Goal: Transaction & Acquisition: Purchase product/service

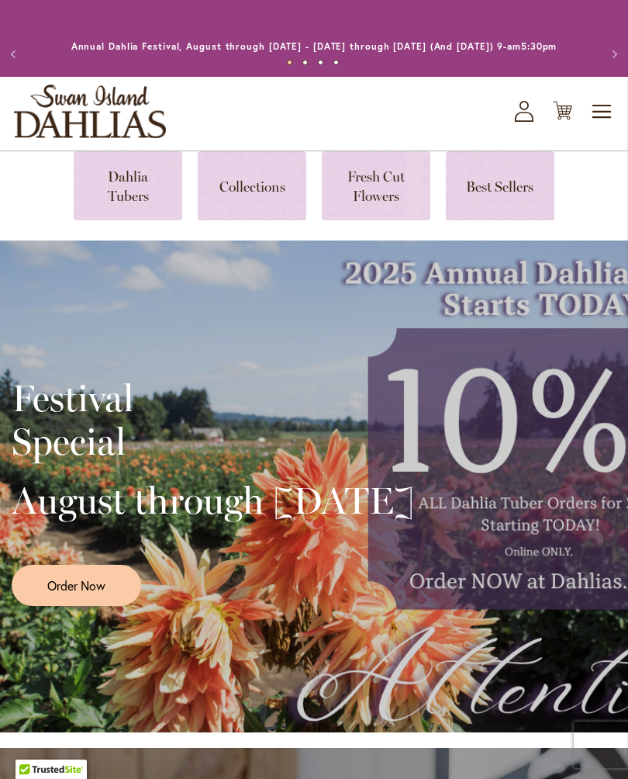
click at [128, 202] on link at bounding box center [128, 185] width 109 height 69
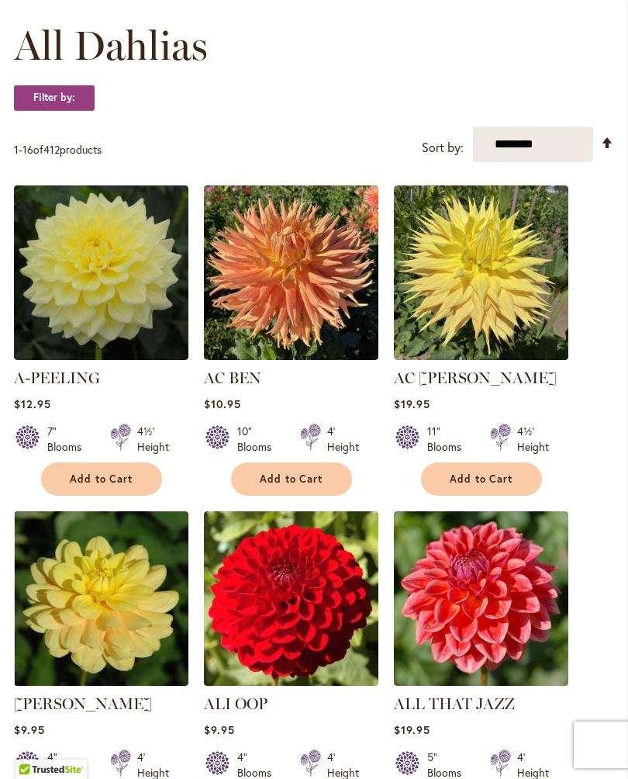
scroll to position [448, 0]
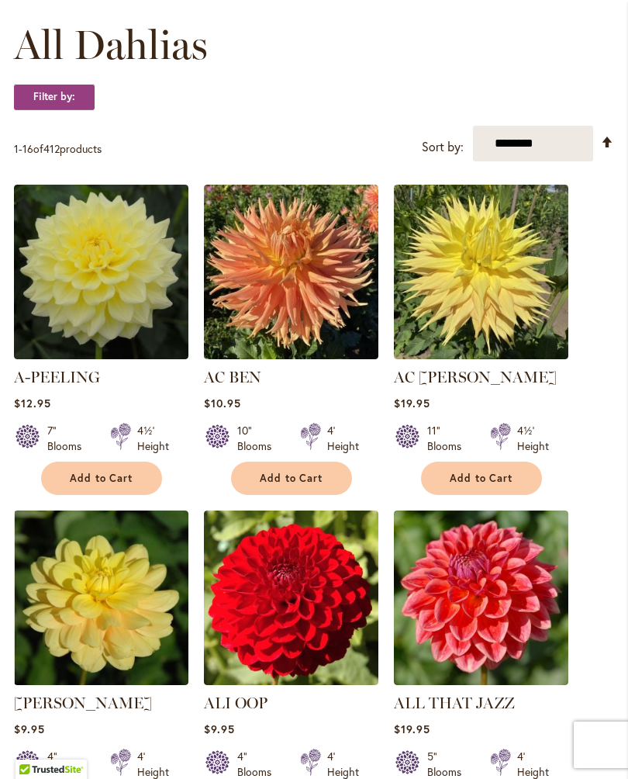
click at [555, 161] on select "**********" at bounding box center [533, 144] width 120 height 36
select select "*****"
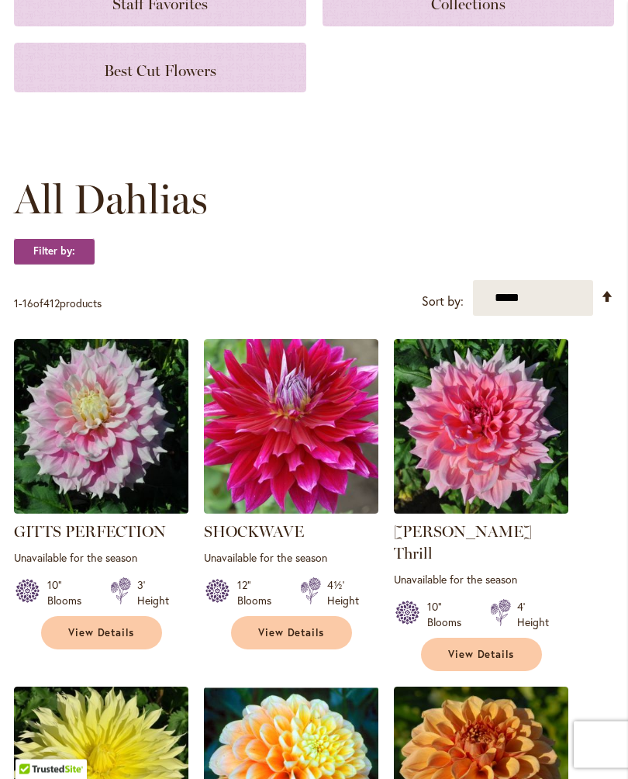
scroll to position [295, 0]
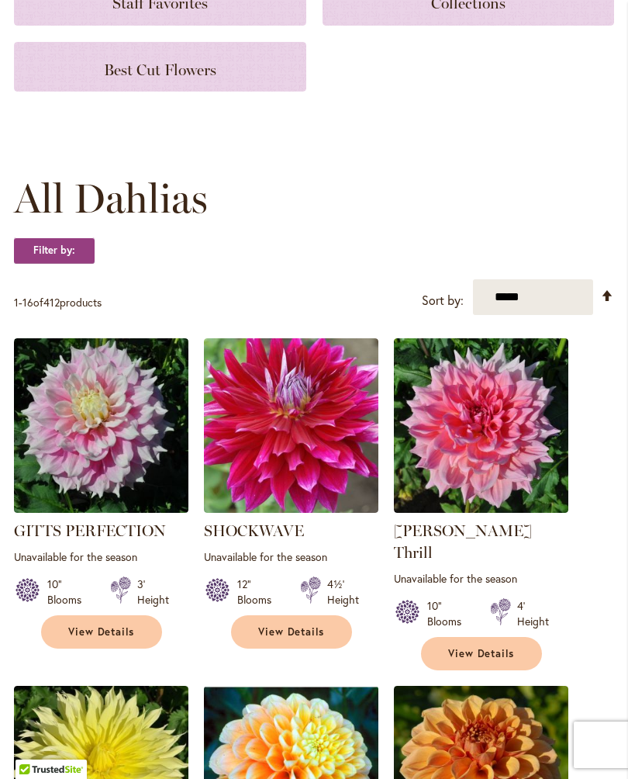
click at [118, 487] on img at bounding box center [101, 425] width 174 height 174
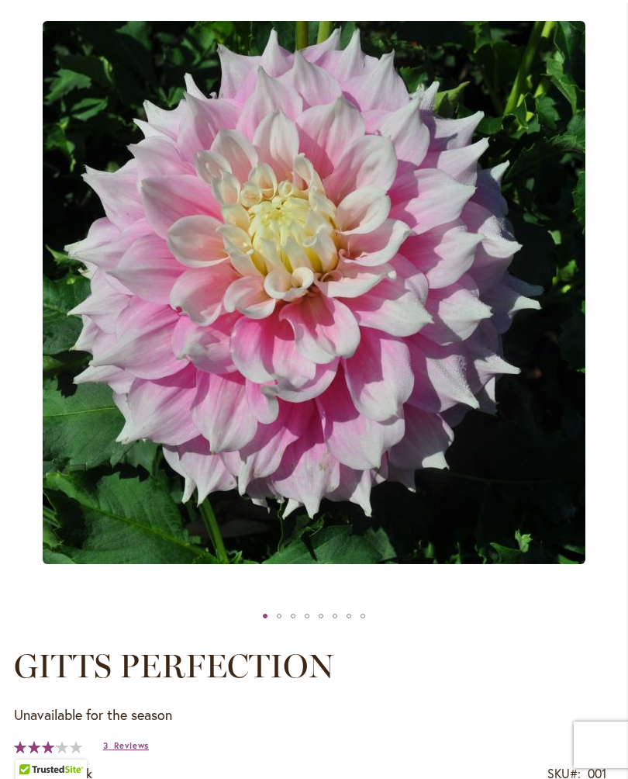
scroll to position [221, 0]
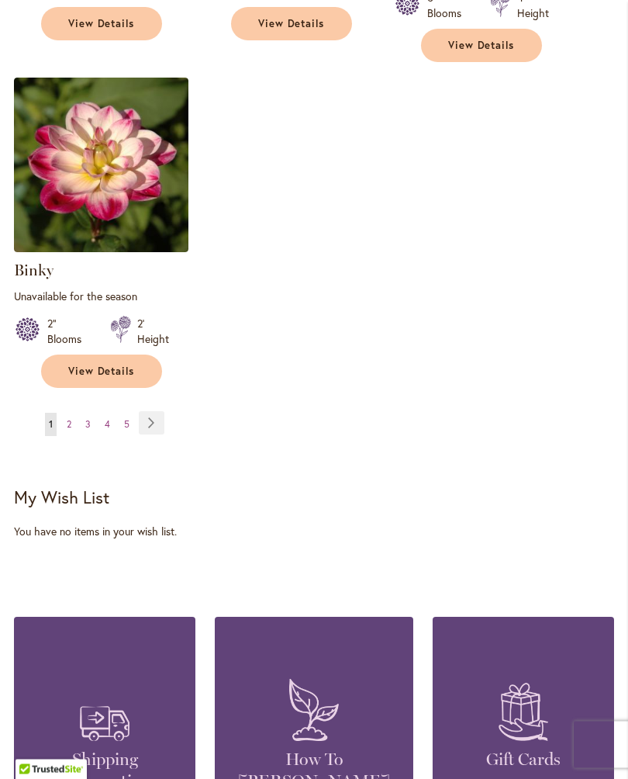
scroll to position [2231, 0]
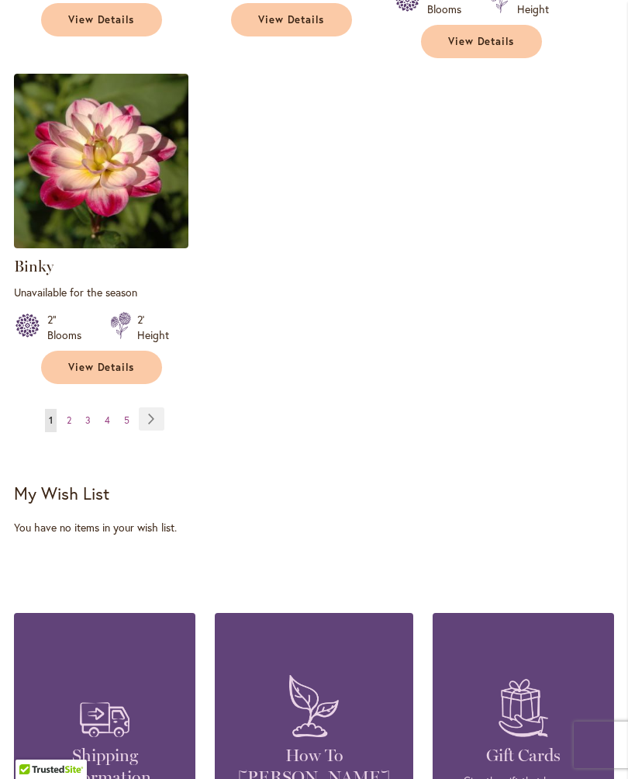
click at [156, 407] on link "Page Next" at bounding box center [152, 418] width 26 height 23
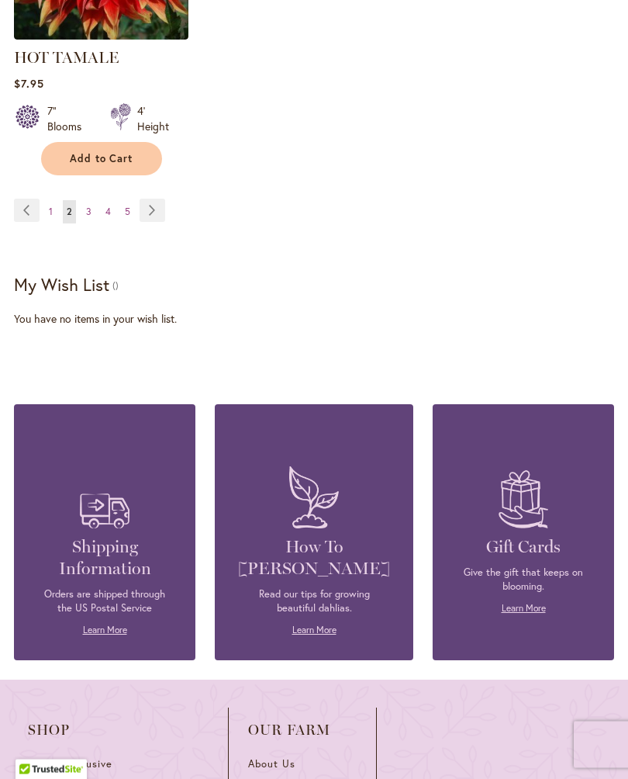
scroll to position [2388, 0]
click at [82, 205] on link "Page 3" at bounding box center [88, 211] width 13 height 23
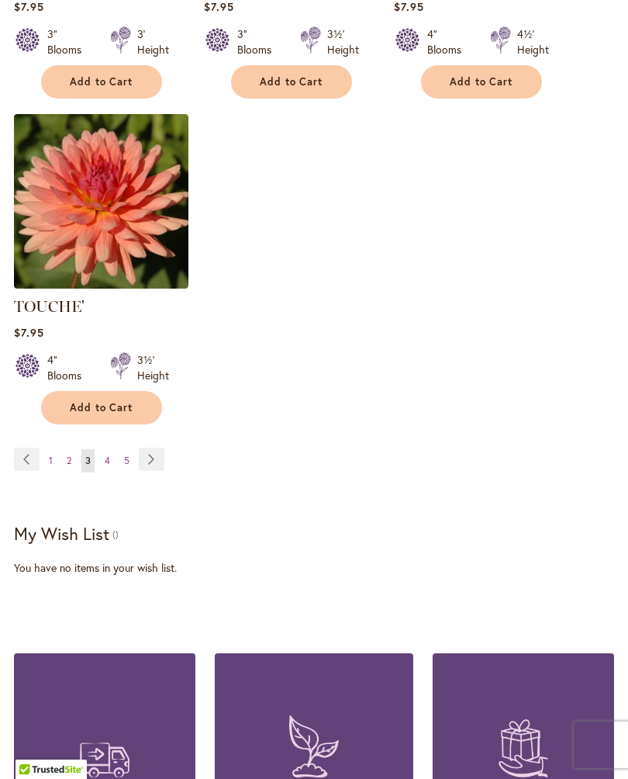
scroll to position [2121, 0]
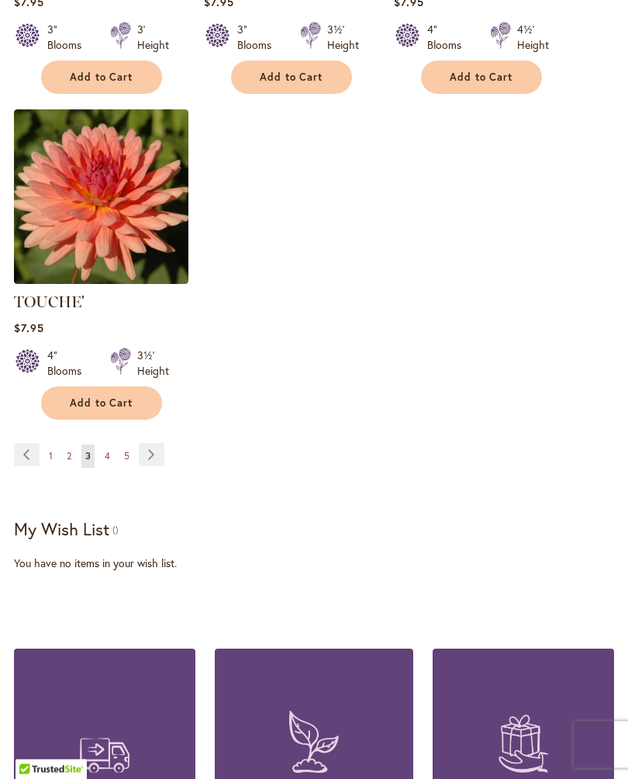
click at [154, 465] on link "Page Next" at bounding box center [152, 455] width 26 height 23
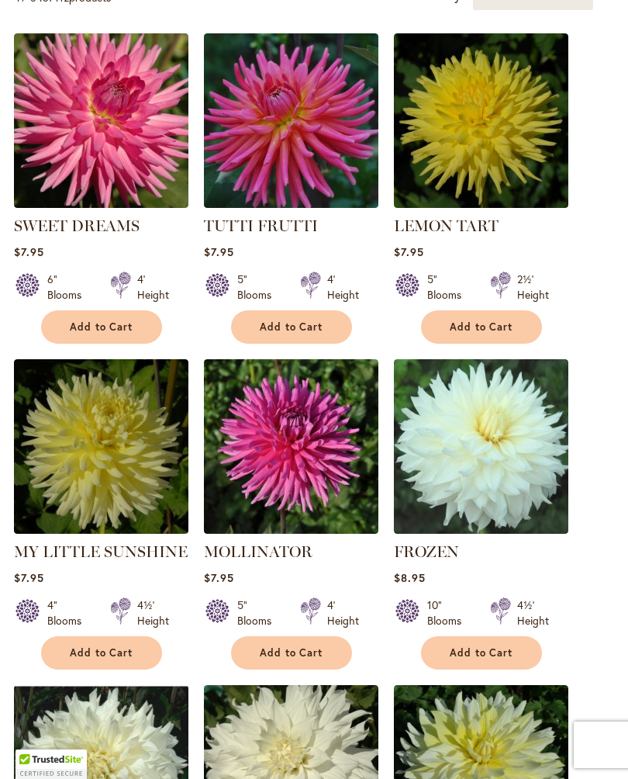
scroll to position [569, 0]
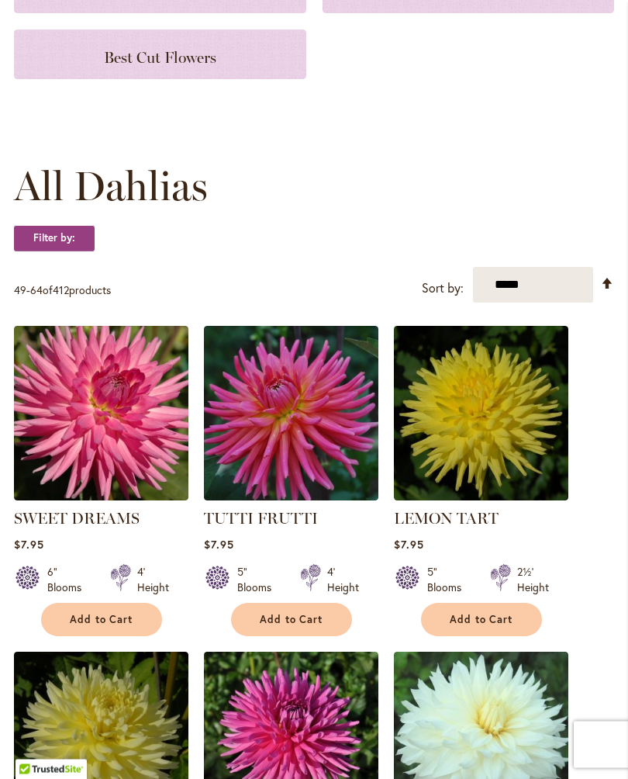
click at [500, 291] on select "**********" at bounding box center [533, 286] width 120 height 36
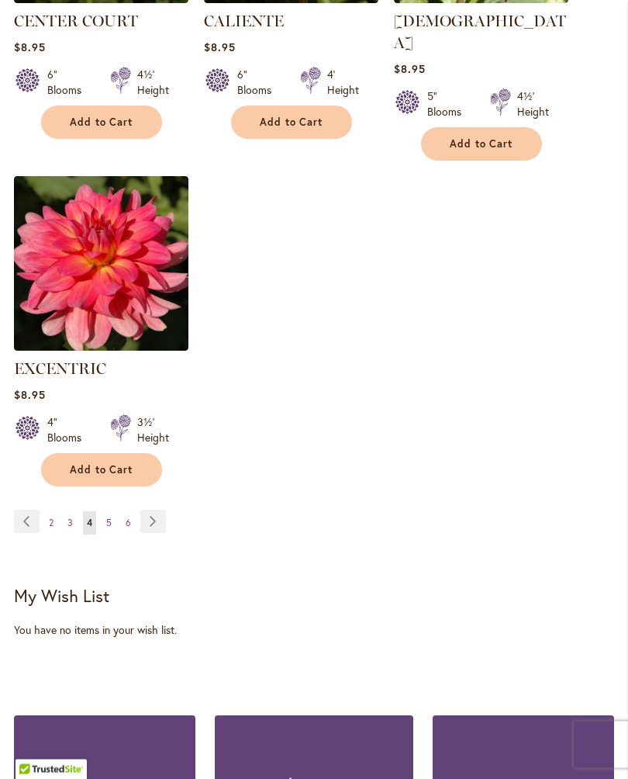
scroll to position [2188, 0]
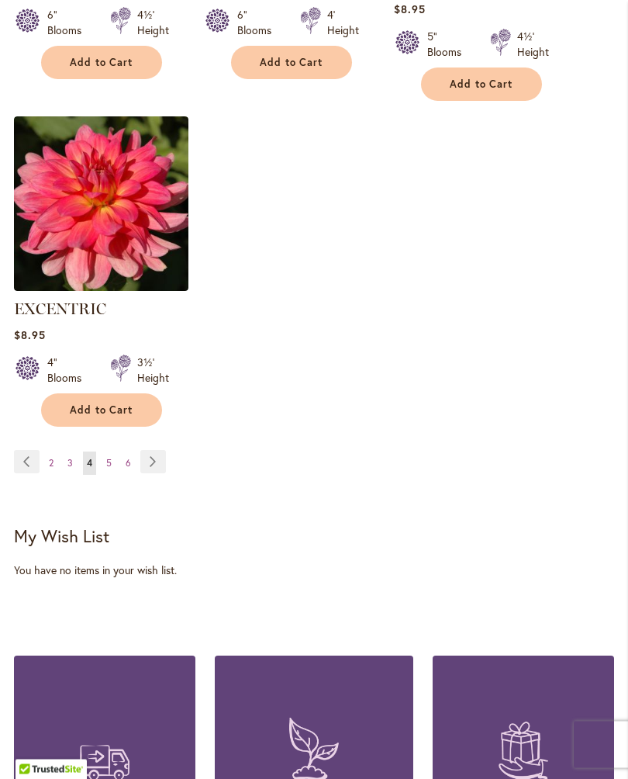
click at [132, 452] on link "Page 6" at bounding box center [128, 463] width 13 height 23
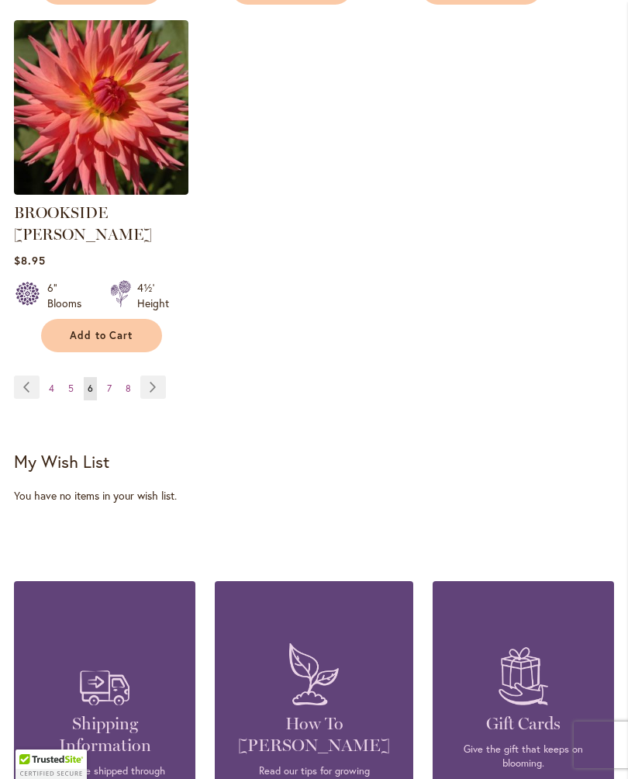
scroll to position [2277, 0]
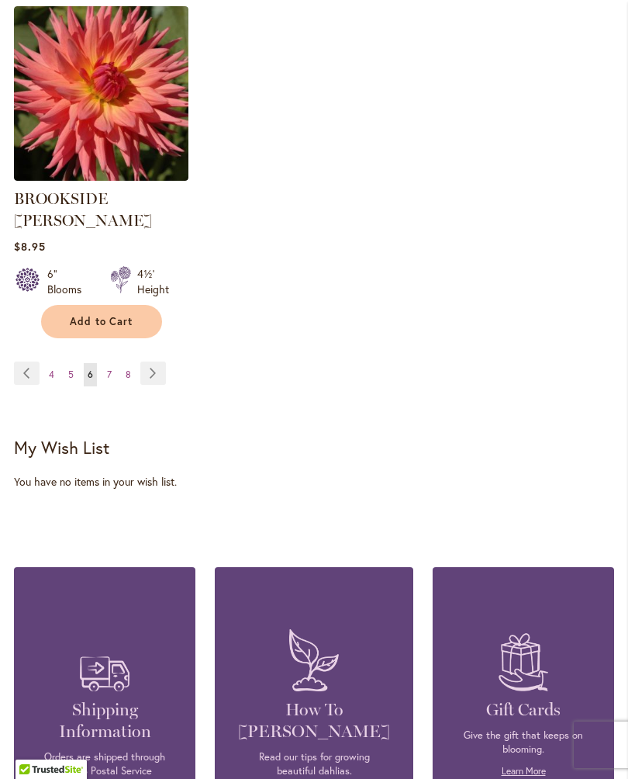
click at [130, 368] on span "8" at bounding box center [128, 374] width 5 height 12
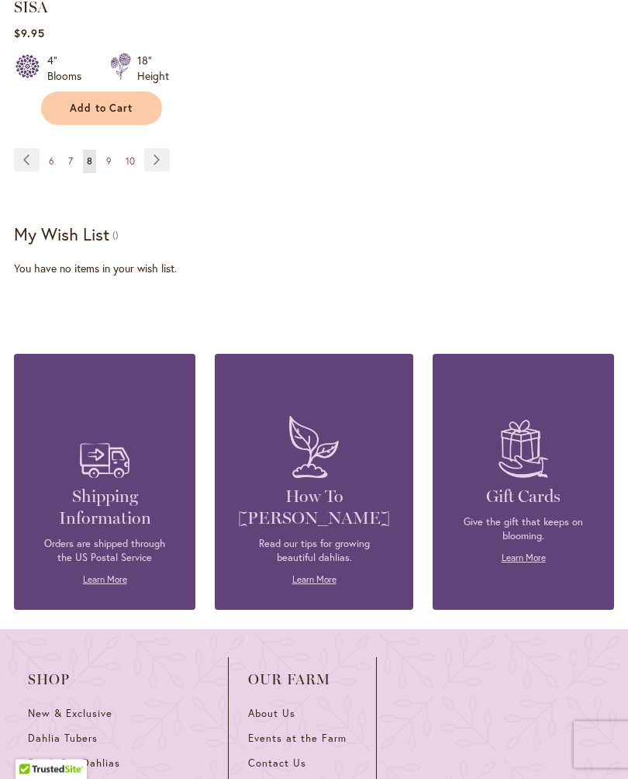
scroll to position [2438, 0]
click at [107, 167] on span "9" at bounding box center [108, 161] width 5 height 12
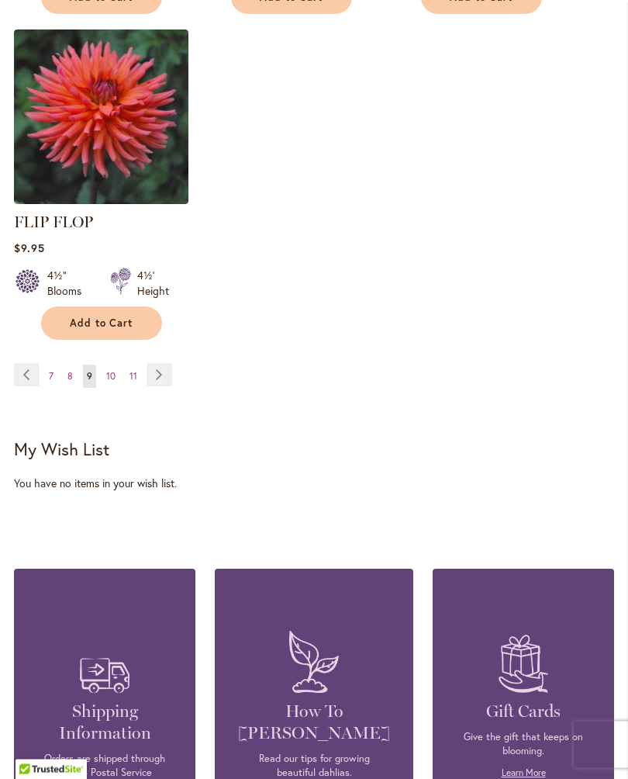
scroll to position [2291, 0]
